Goal: Navigation & Orientation: Find specific page/section

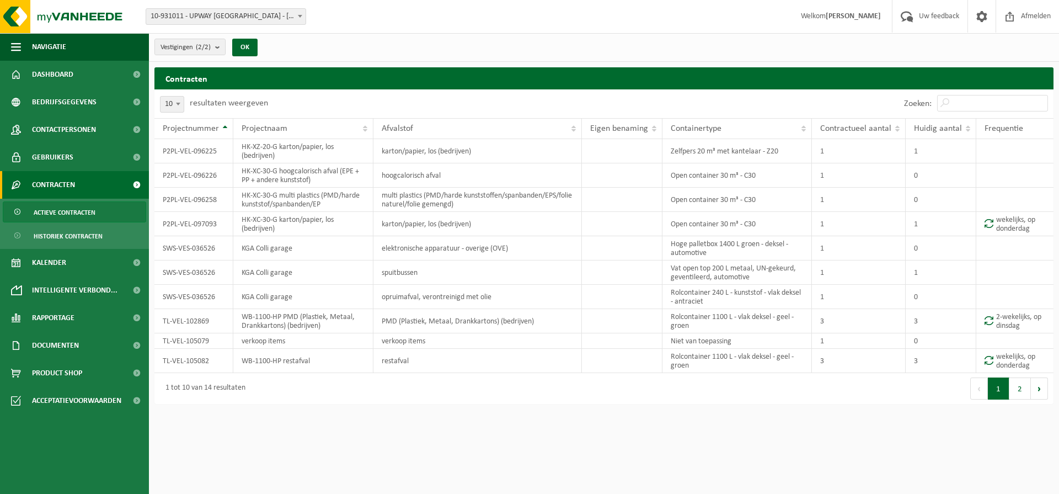
click at [65, 183] on span "Contracten" at bounding box center [53, 185] width 43 height 28
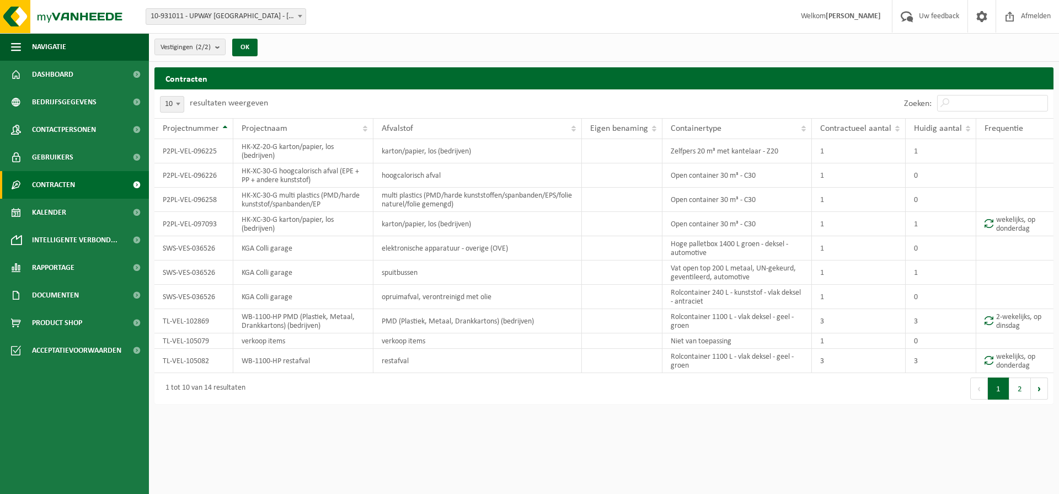
click at [136, 185] on span at bounding box center [136, 185] width 25 height 28
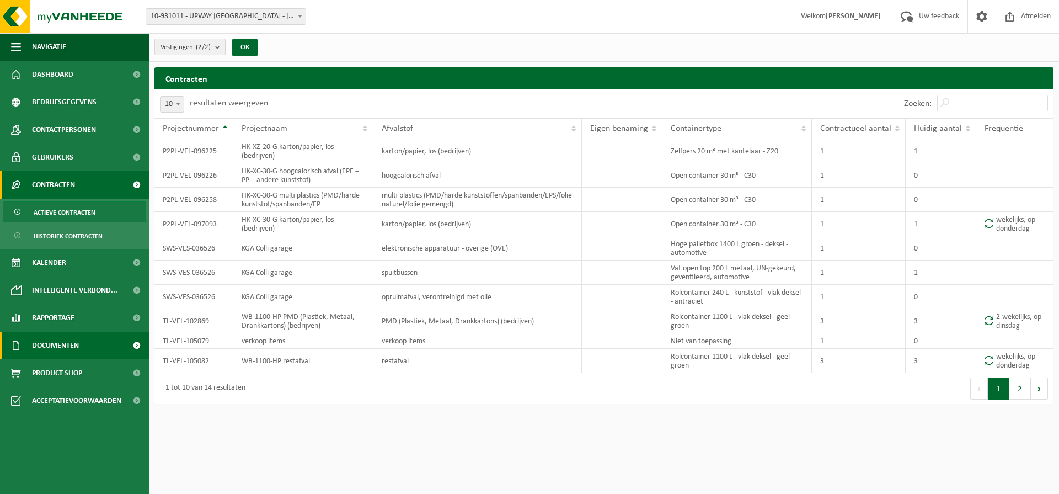
click at [70, 350] on span "Documenten" at bounding box center [55, 346] width 47 height 28
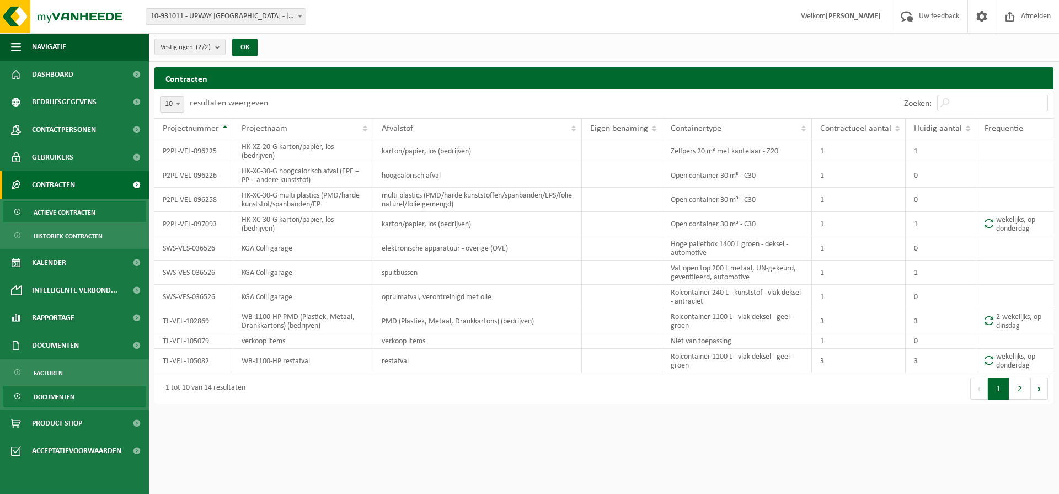
click at [50, 386] on span "Documenten" at bounding box center [54, 396] width 41 height 21
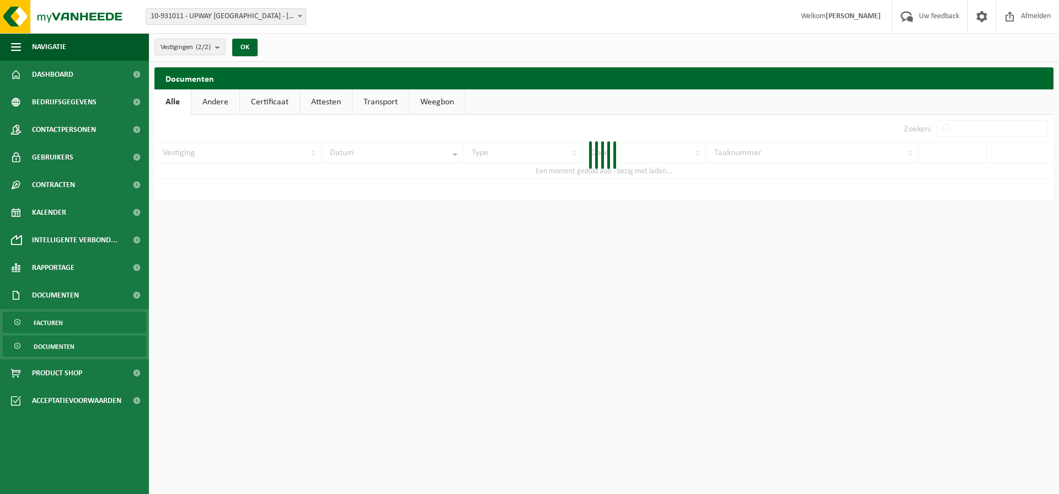
click at [65, 313] on link "Facturen" at bounding box center [74, 322] width 143 height 21
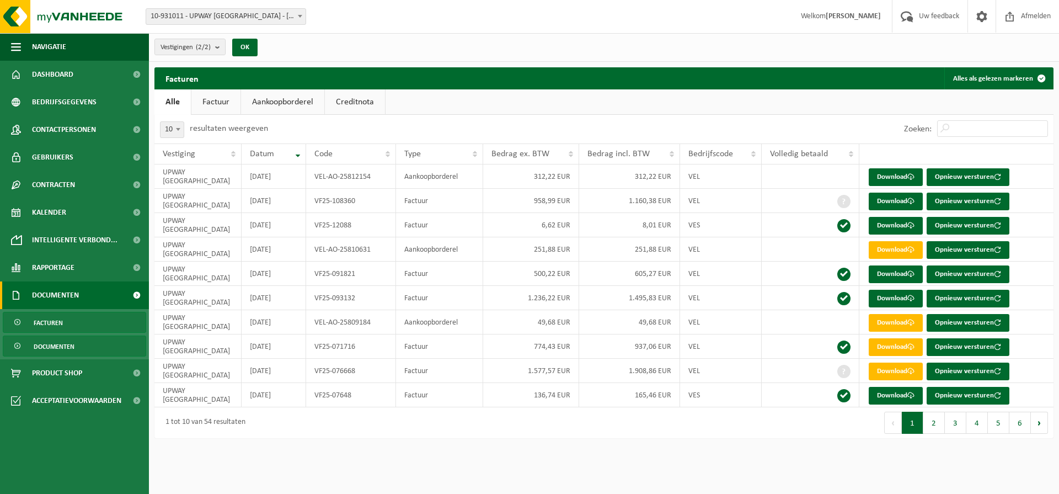
click at [74, 346] on span "Documenten" at bounding box center [54, 346] width 41 height 21
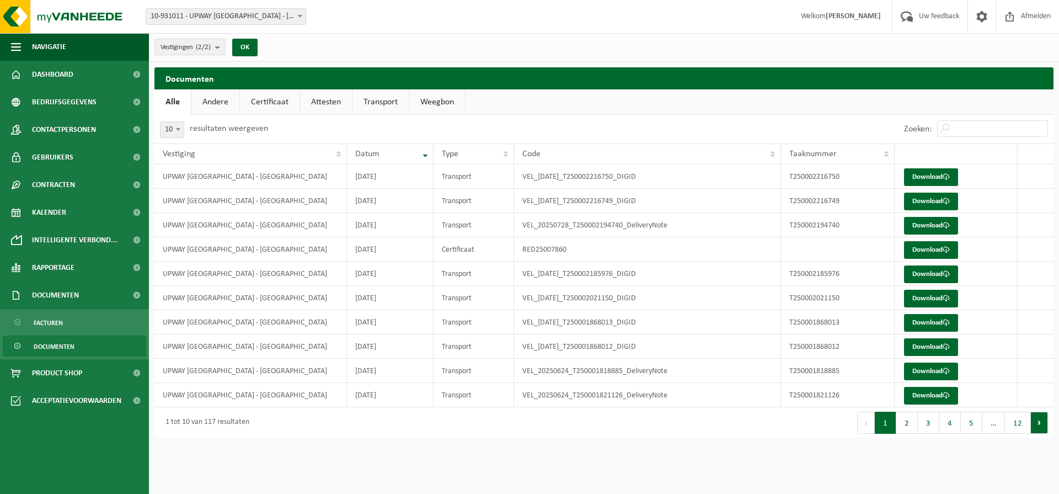
click at [1035, 419] on button "Volgende" at bounding box center [1039, 423] width 17 height 22
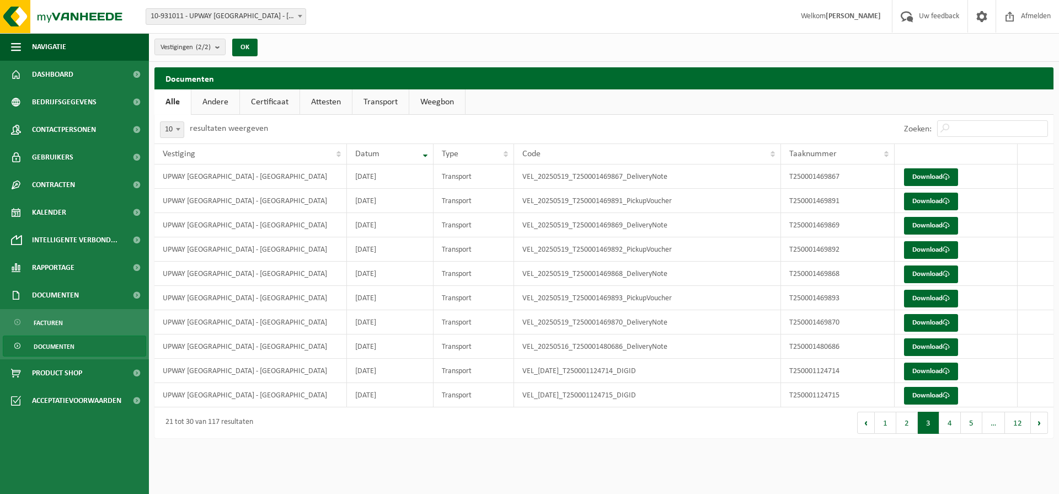
click at [1035, 419] on button "Volgende" at bounding box center [1039, 423] width 17 height 22
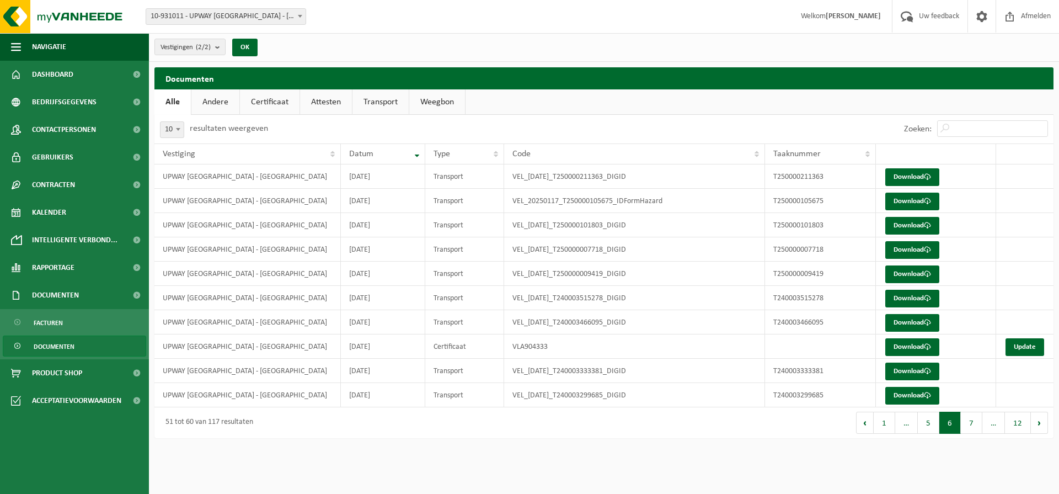
click at [1035, 419] on button "Volgende" at bounding box center [1039, 423] width 17 height 22
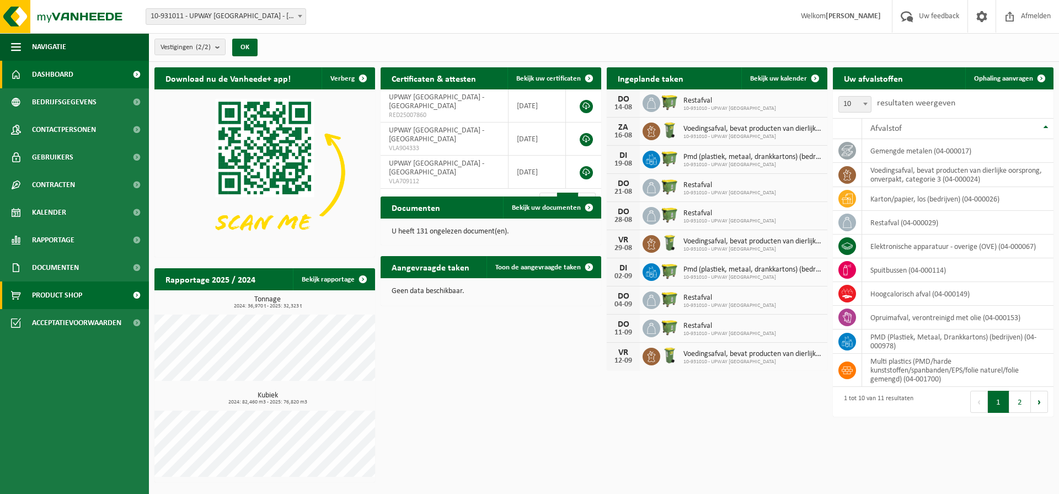
click at [93, 291] on link "Product Shop" at bounding box center [74, 295] width 149 height 28
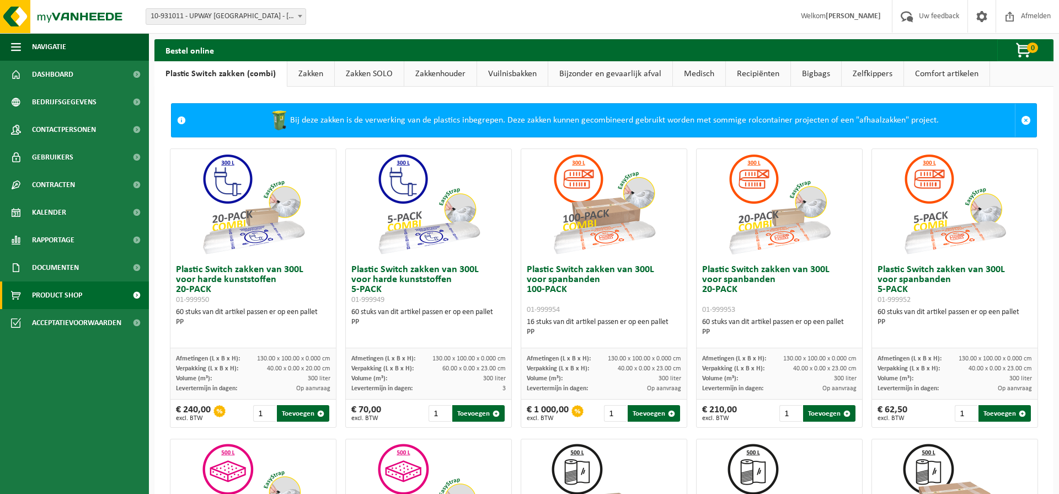
click at [310, 81] on link "Zakken" at bounding box center [310, 73] width 47 height 25
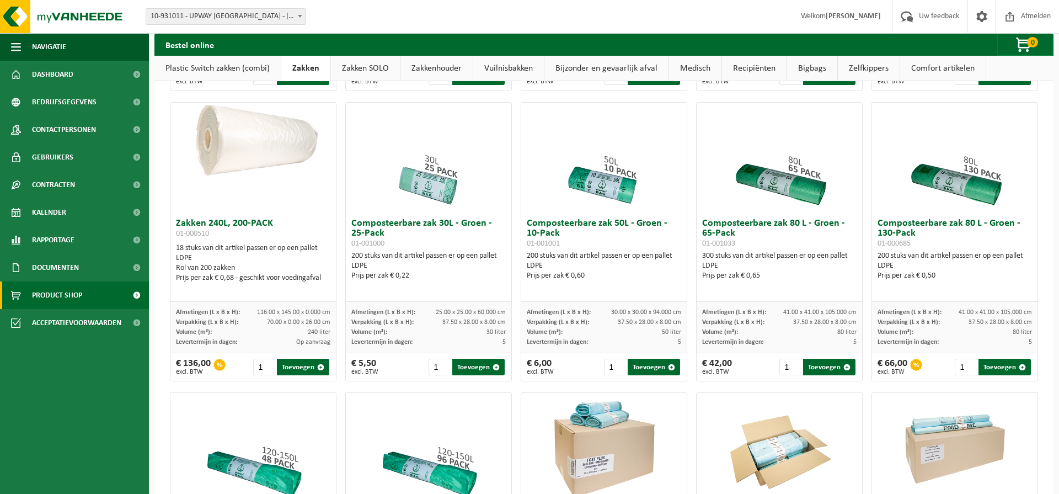
scroll to position [253, 0]
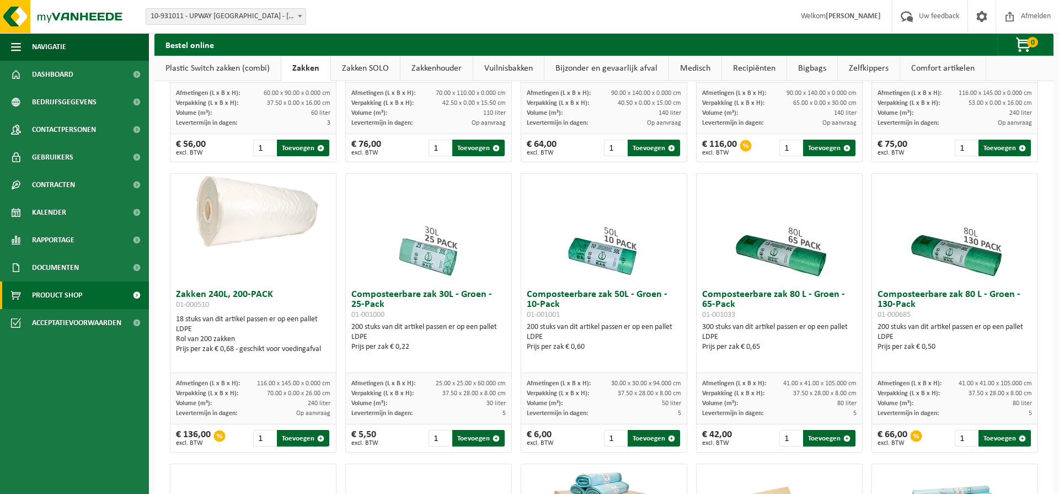
click at [956, 250] on img at bounding box center [955, 229] width 110 height 110
click at [963, 246] on img at bounding box center [955, 229] width 110 height 110
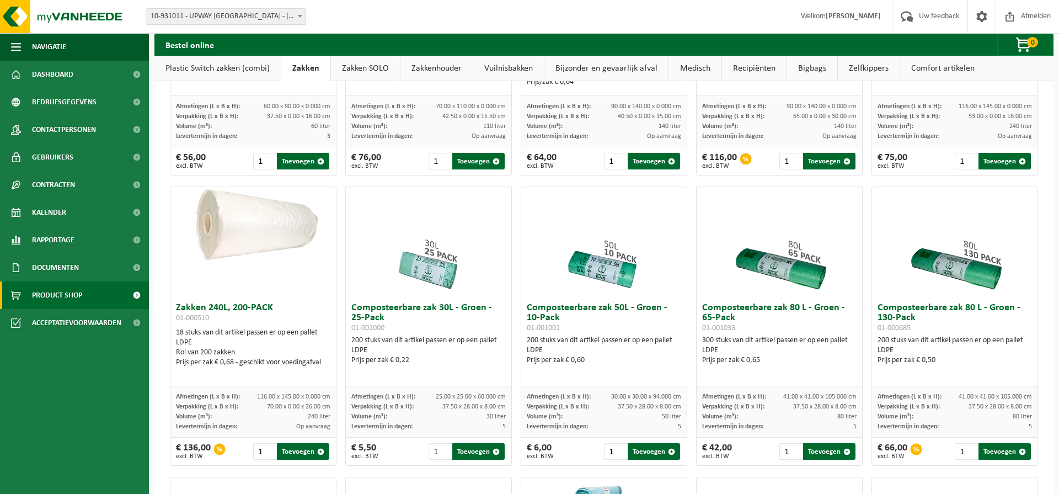
scroll to position [231, 0]
